Goal: Task Accomplishment & Management: Use online tool/utility

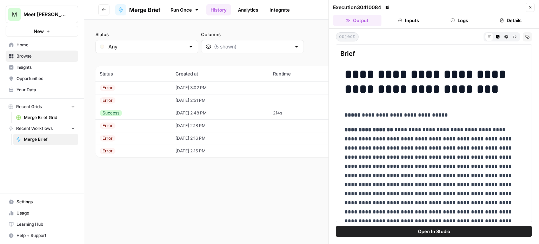
scroll to position [70, 0]
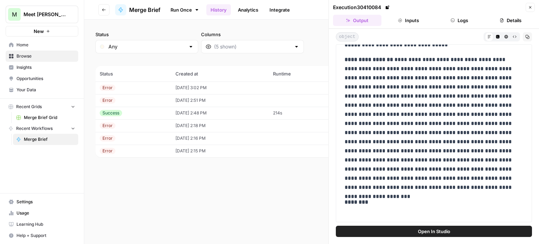
click at [437, 232] on span "Open In Studio" at bounding box center [434, 231] width 32 height 7
click at [516, 20] on button "Details" at bounding box center [510, 20] width 48 height 11
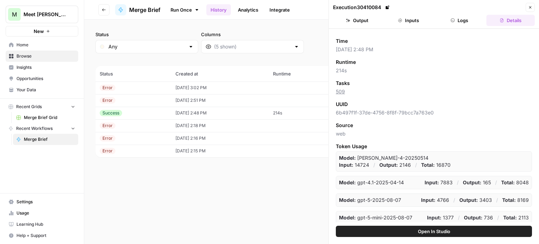
scroll to position [0, 0]
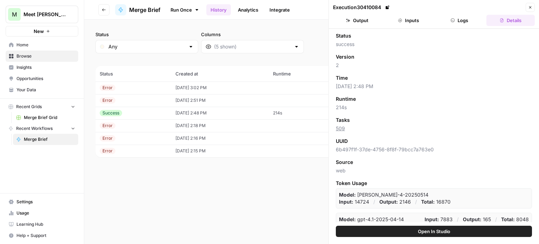
click at [415, 16] on button "Inputs" at bounding box center [408, 20] width 48 height 11
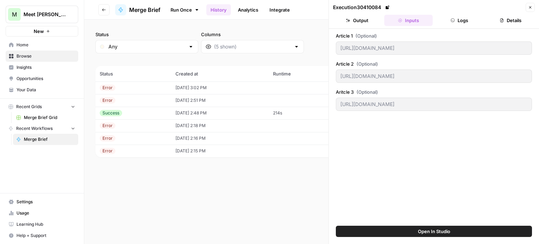
click at [453, 21] on icon "button" at bounding box center [453, 21] width 4 height 4
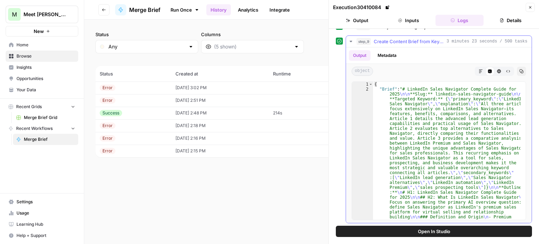
click at [518, 19] on button "Details" at bounding box center [510, 20] width 48 height 11
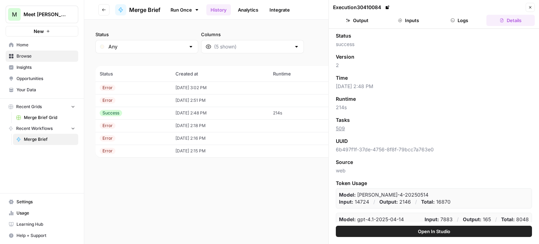
click at [361, 18] on button "Output" at bounding box center [357, 20] width 48 height 11
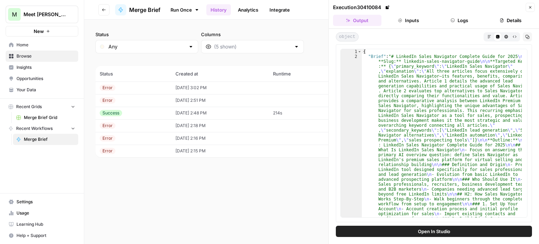
click at [40, 137] on span "Merge Brief" at bounding box center [49, 139] width 51 height 6
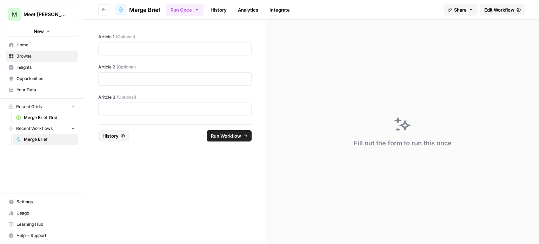
click at [116, 138] on span "History" at bounding box center [110, 135] width 16 height 7
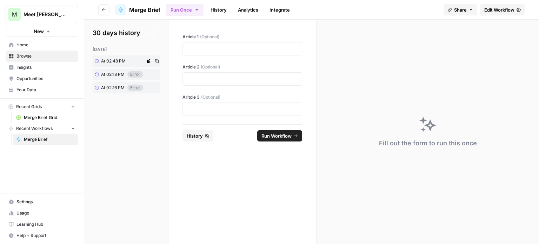
click at [118, 60] on span "At 02:48 PM" at bounding box center [113, 61] width 25 height 6
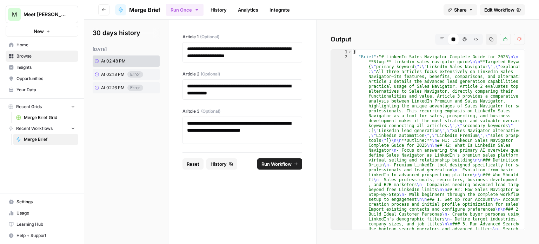
click at [222, 163] on span "History" at bounding box center [219, 163] width 16 height 7
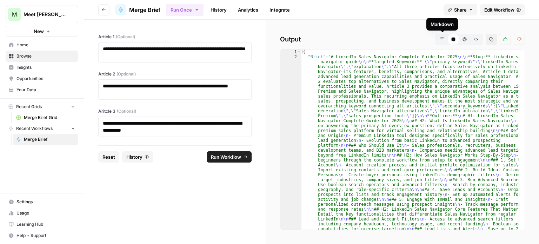
click at [441, 40] on button "Markdown" at bounding box center [442, 39] width 11 height 11
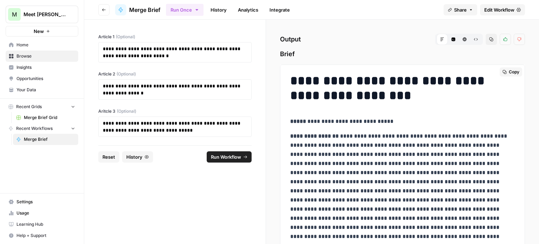
scroll to position [140, 0]
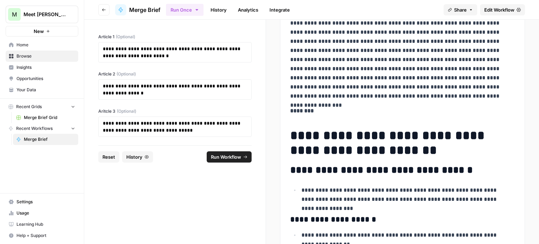
drag, startPoint x: 293, startPoint y: 87, endPoint x: 510, endPoint y: 202, distance: 245.3
copy div "**********"
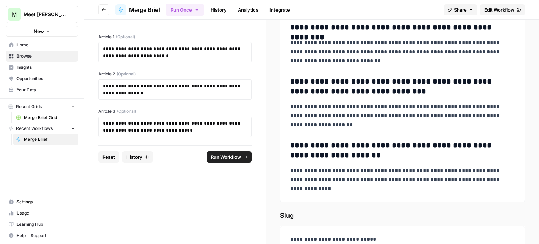
scroll to position [10518, 0]
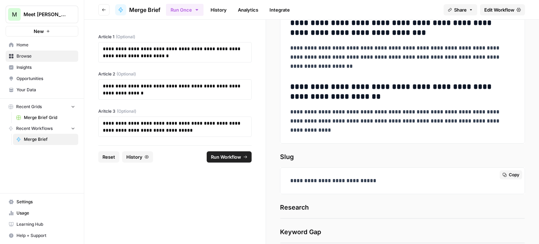
drag, startPoint x: 292, startPoint y: 113, endPoint x: 386, endPoint y: 173, distance: 110.6
copy div "**********"
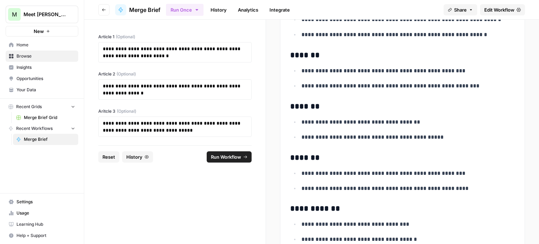
scroll to position [9360, 0]
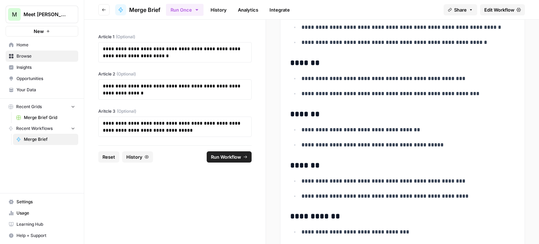
click at [448, 58] on h3 "*******" at bounding box center [399, 63] width 219 height 10
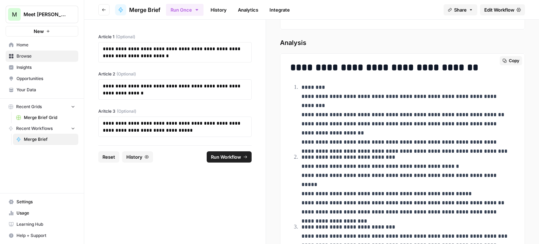
scroll to position [3721, 0]
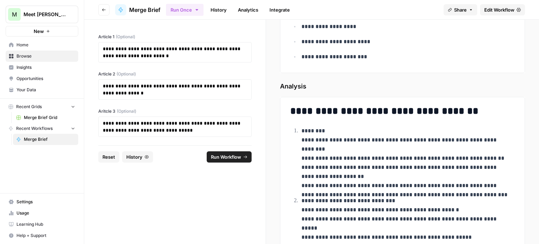
drag, startPoint x: 321, startPoint y: 160, endPoint x: 276, endPoint y: 76, distance: 95.2
click at [276, 76] on div "**********" at bounding box center [402, 132] width 273 height 224
copy div "**********"
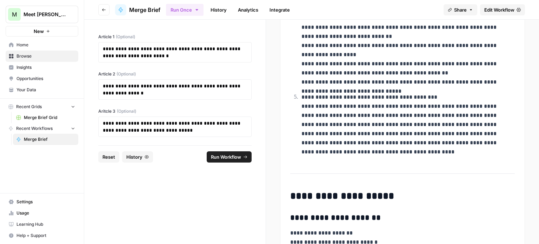
scroll to position [4107, 0]
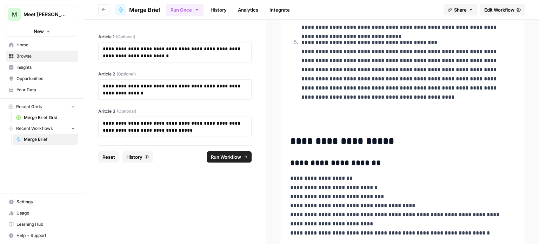
click at [293, 136] on h2 "**********" at bounding box center [399, 141] width 219 height 11
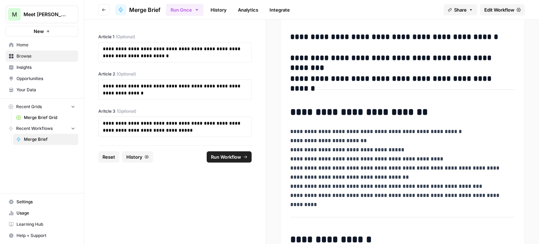
scroll to position [7336, 0]
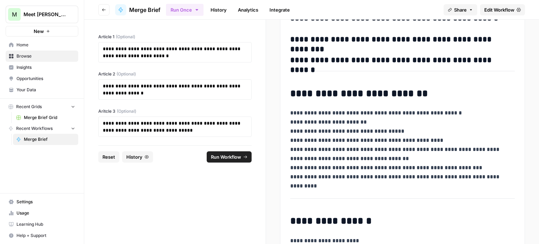
drag, startPoint x: 291, startPoint y: 133, endPoint x: 538, endPoint y: 176, distance: 250.4
click at [538, 176] on div "**********" at bounding box center [402, 132] width 273 height 224
copy div "**********"
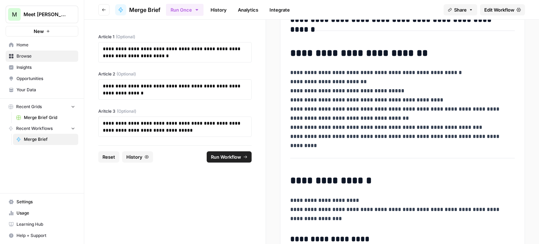
scroll to position [7476, 0]
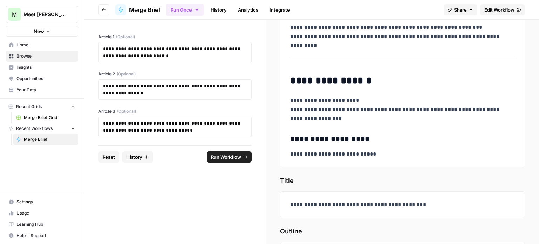
drag, startPoint x: 291, startPoint y: 71, endPoint x: 373, endPoint y: 147, distance: 112.5
copy div "**********"
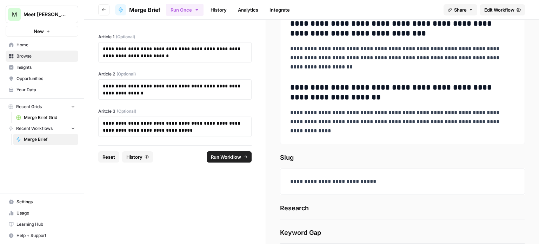
scroll to position [10518, 0]
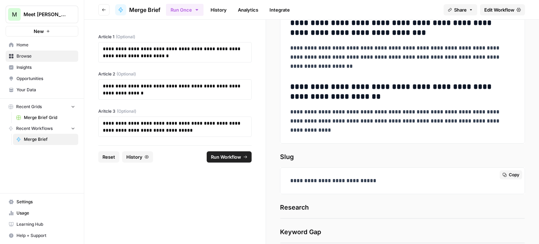
drag, startPoint x: 282, startPoint y: 66, endPoint x: 401, endPoint y: 168, distance: 157.1
copy div "**********"
click at [307, 203] on span "Research" at bounding box center [402, 208] width 245 height 10
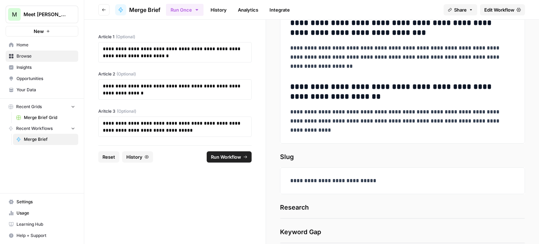
drag, startPoint x: 282, startPoint y: 194, endPoint x: 331, endPoint y: 225, distance: 57.9
click at [334, 203] on div "Research Copy 1 2 3 4 5 6 7 [ { "rank" : 1 , "link" : "[URL][DOMAIN_NAME] -sale…" at bounding box center [402, 211] width 245 height 16
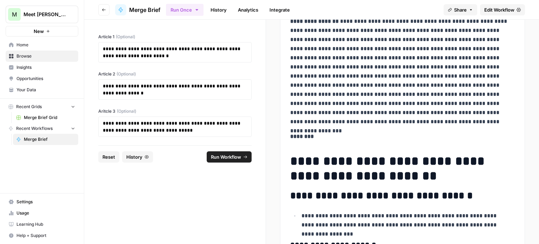
scroll to position [0, 0]
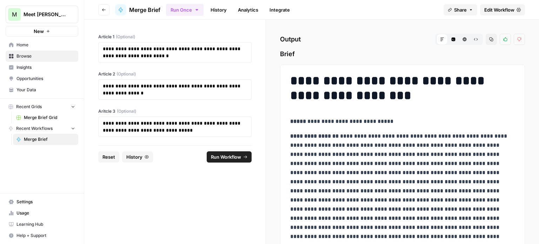
click at [452, 39] on icon "button" at bounding box center [454, 40] width 4 height 4
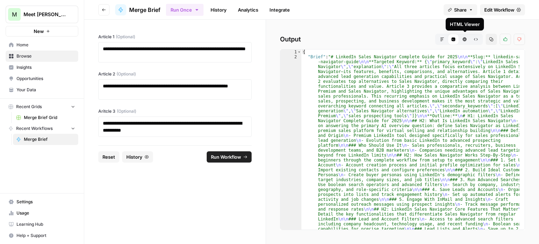
click at [464, 38] on icon "button" at bounding box center [465, 39] width 4 height 4
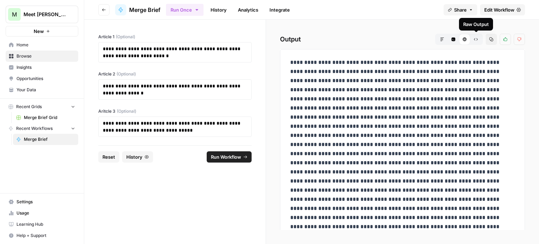
click at [476, 40] on icon "button" at bounding box center [476, 39] width 4 height 4
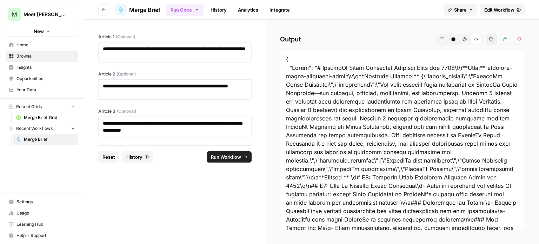
click at [441, 39] on icon "button" at bounding box center [442, 39] width 4 height 4
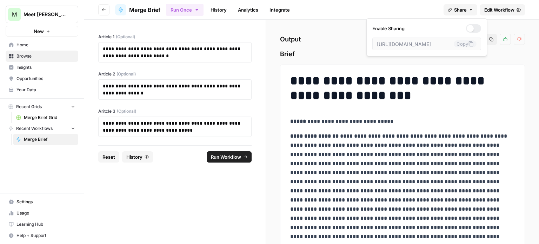
click at [470, 10] on icon "button" at bounding box center [471, 10] width 4 height 4
click at [491, 25] on div "**********" at bounding box center [402, 132] width 273 height 224
click at [500, 8] on span "Edit Workflow" at bounding box center [499, 9] width 30 height 7
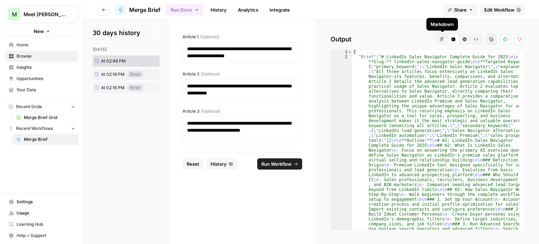
click at [443, 38] on icon "button" at bounding box center [442, 39] width 4 height 4
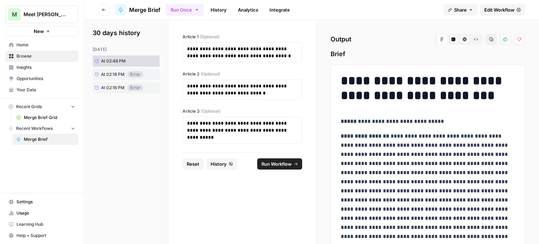
click at [20, 216] on span "Usage" at bounding box center [45, 213] width 59 height 6
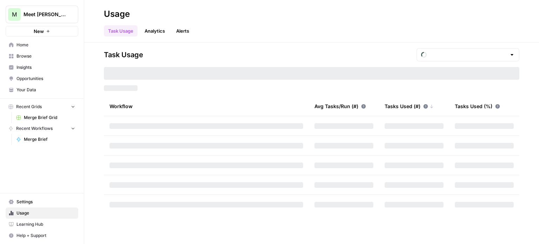
type input "September Included Tasks"
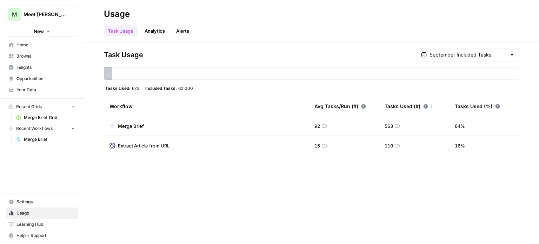
click at [156, 33] on link "Analytics" at bounding box center [154, 30] width 29 height 11
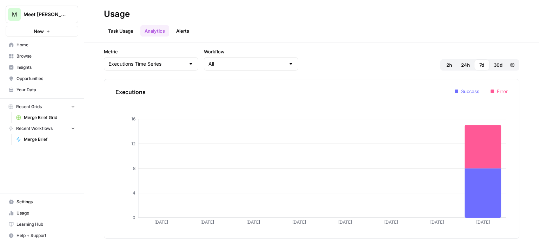
click at [184, 32] on button "Alerts" at bounding box center [182, 30] width 21 height 11
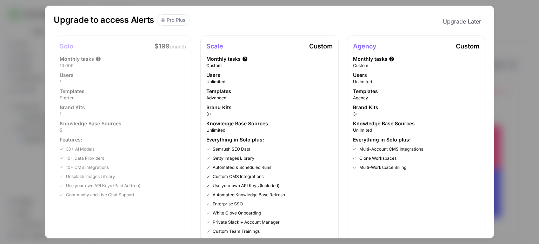
click at [444, 21] on button "Upgrade Later" at bounding box center [462, 21] width 47 height 14
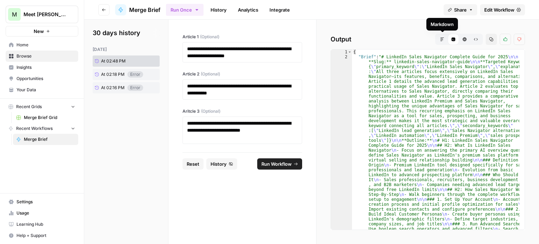
click at [443, 38] on icon "button" at bounding box center [443, 40] width 4 height 4
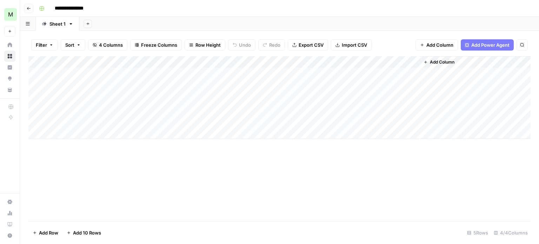
click at [305, 164] on div "Add Column" at bounding box center [279, 138] width 502 height 165
